Goal: Transaction & Acquisition: Purchase product/service

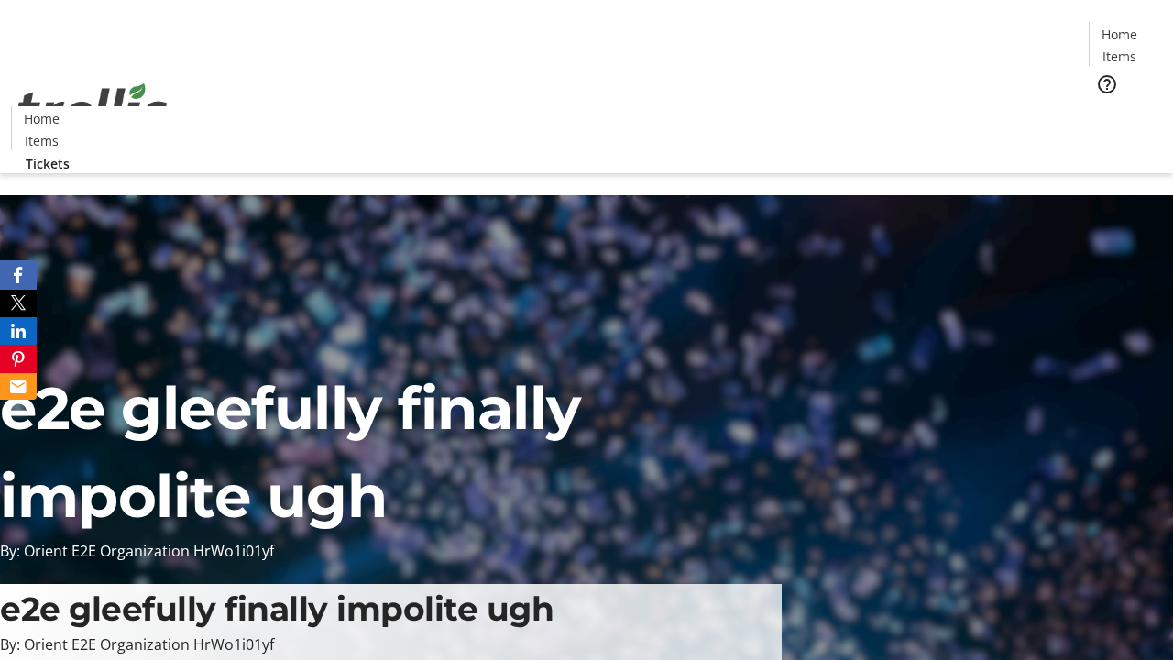
click at [1104, 106] on span "Tickets" at bounding box center [1126, 115] width 44 height 19
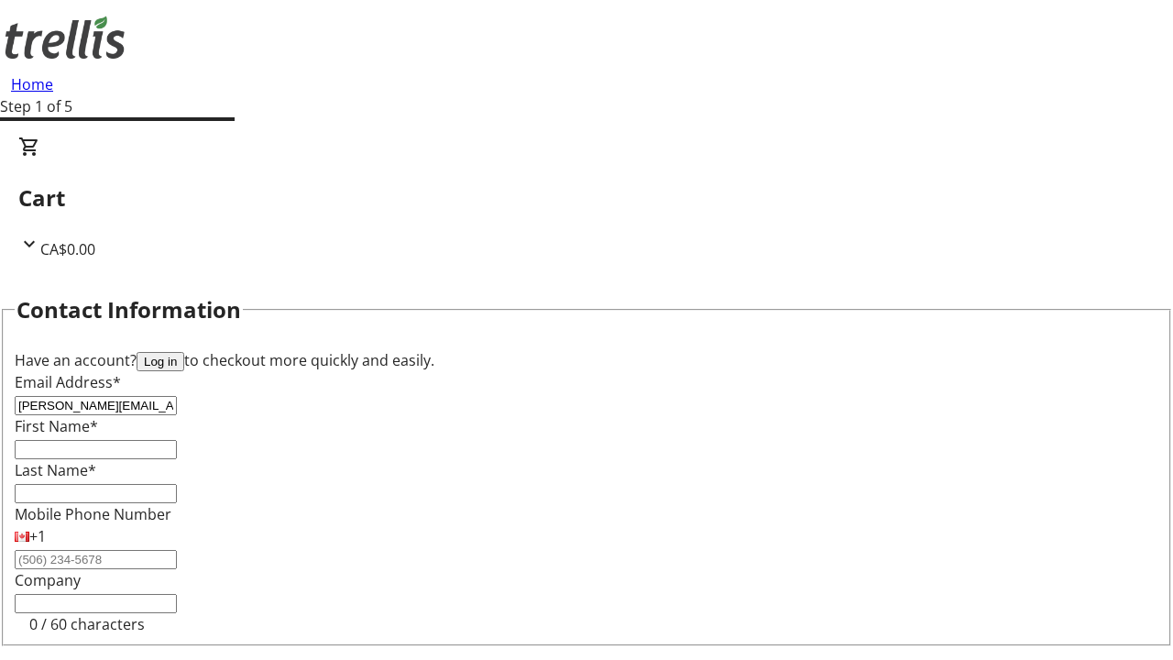
type input "[PERSON_NAME][EMAIL_ADDRESS][DOMAIN_NAME]"
type input "[PERSON_NAME]"
